Goal: Find specific fact: Find specific fact

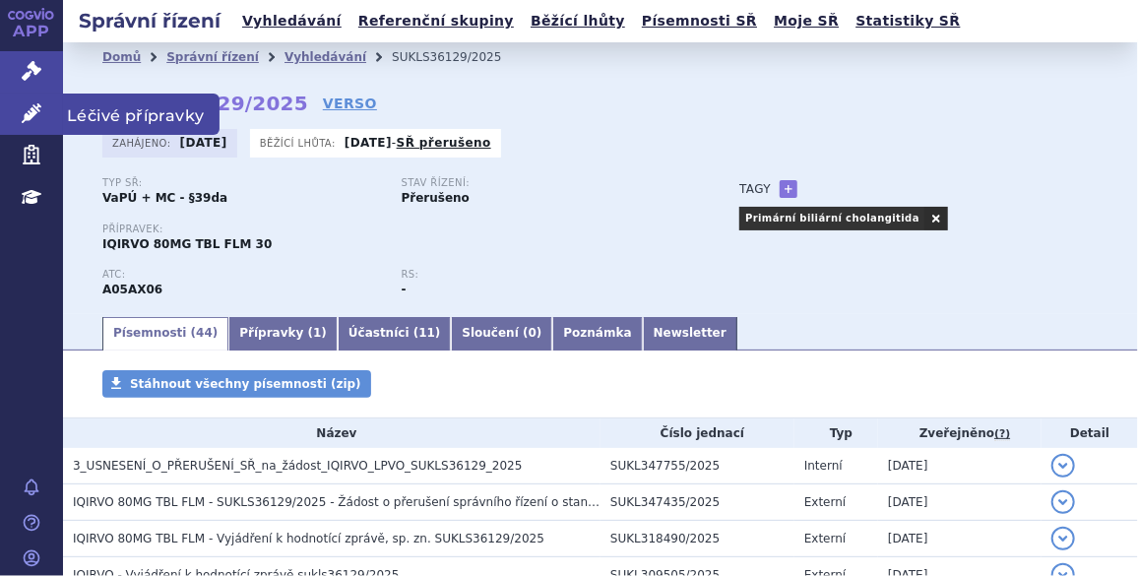
scroll to position [178, 0]
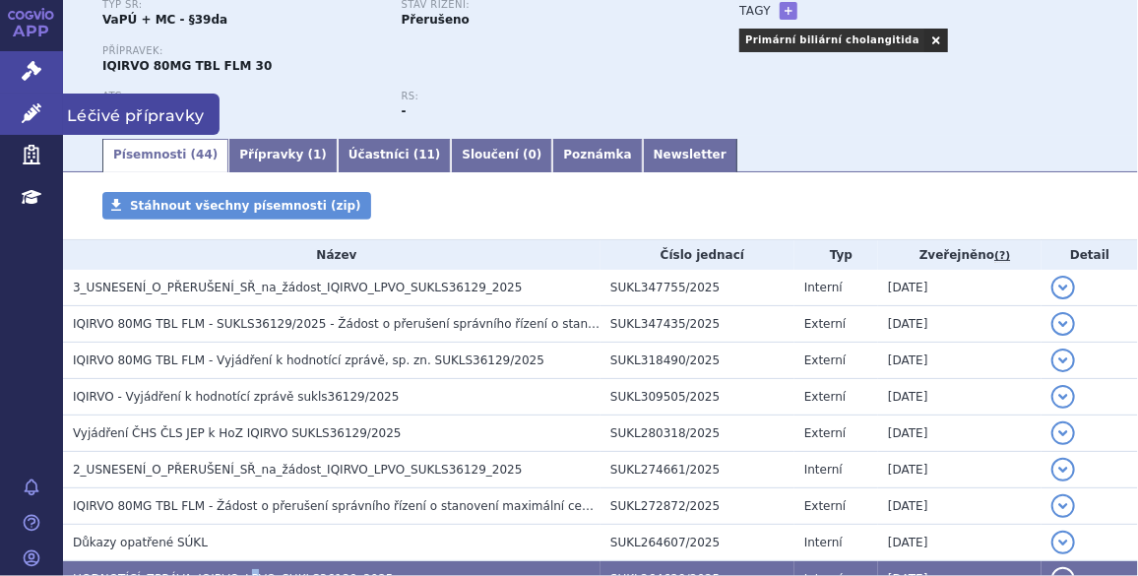
click at [19, 111] on link "Léčivé přípravky" at bounding box center [31, 114] width 63 height 41
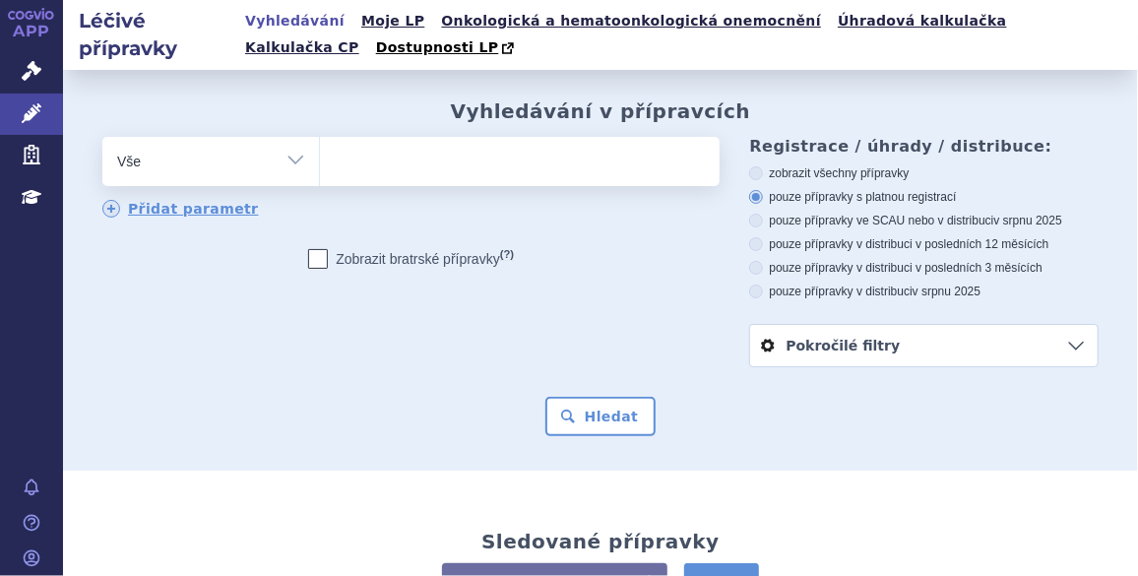
type input "0222793"
select select "0222793"
click at [622, 425] on button "Hledat" at bounding box center [600, 416] width 111 height 39
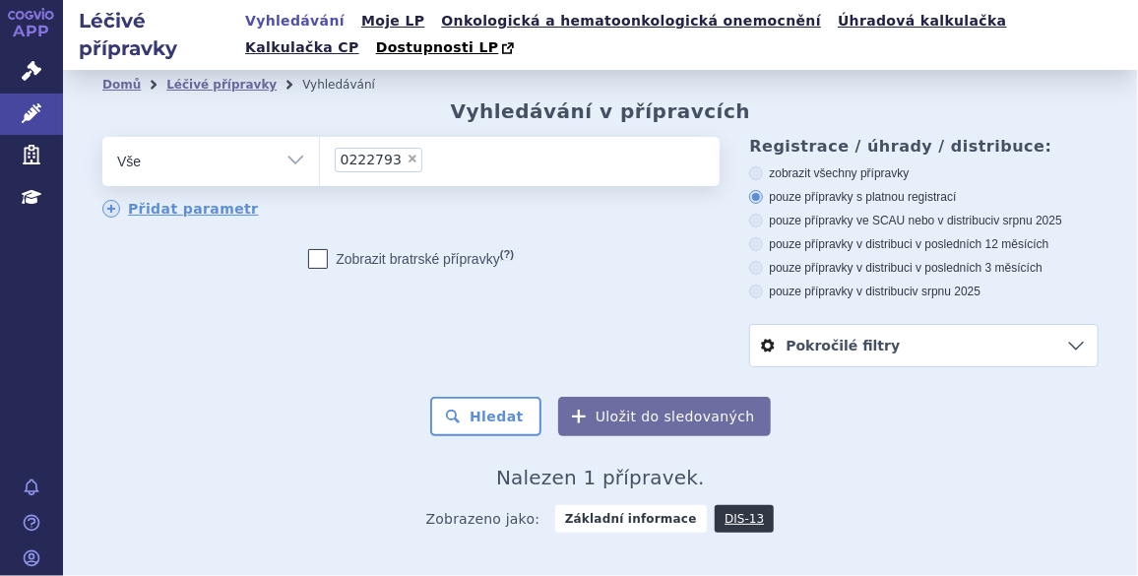
scroll to position [173, 0]
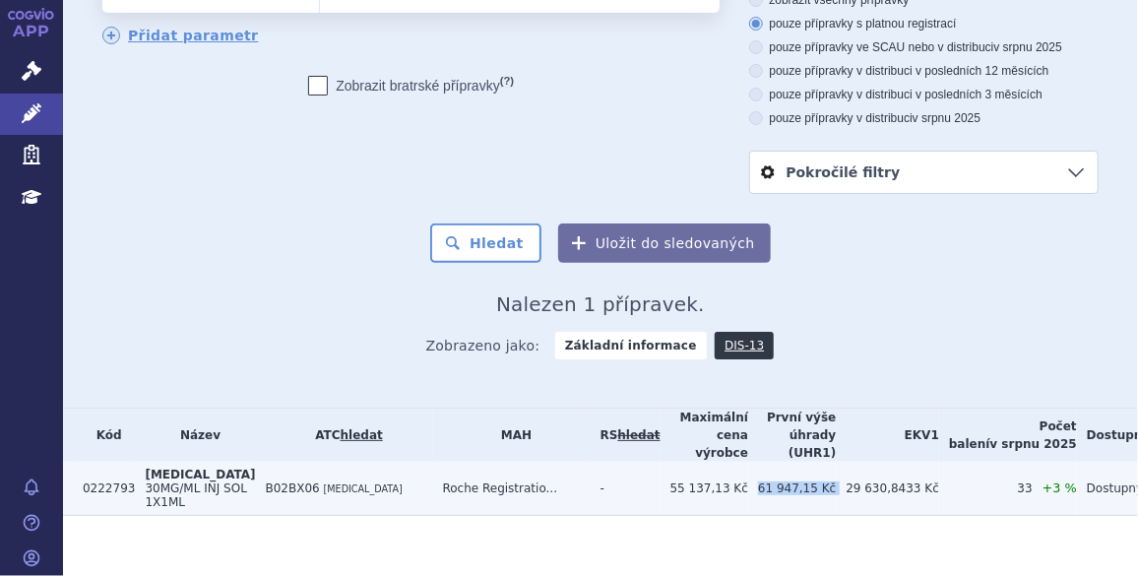
drag, startPoint x: 808, startPoint y: 470, endPoint x: 737, endPoint y: 473, distance: 71.0
click at [737, 473] on tr "0222793 HEMLIBRA 30MG/ML INJ SOL 1X1ML B02BX06 EMICIZUMAB Roche Registratio... …" at bounding box center [643, 489] width 1160 height 54
copy tr "61 947,15 Kč"
